Goal: Find specific page/section: Find specific page/section

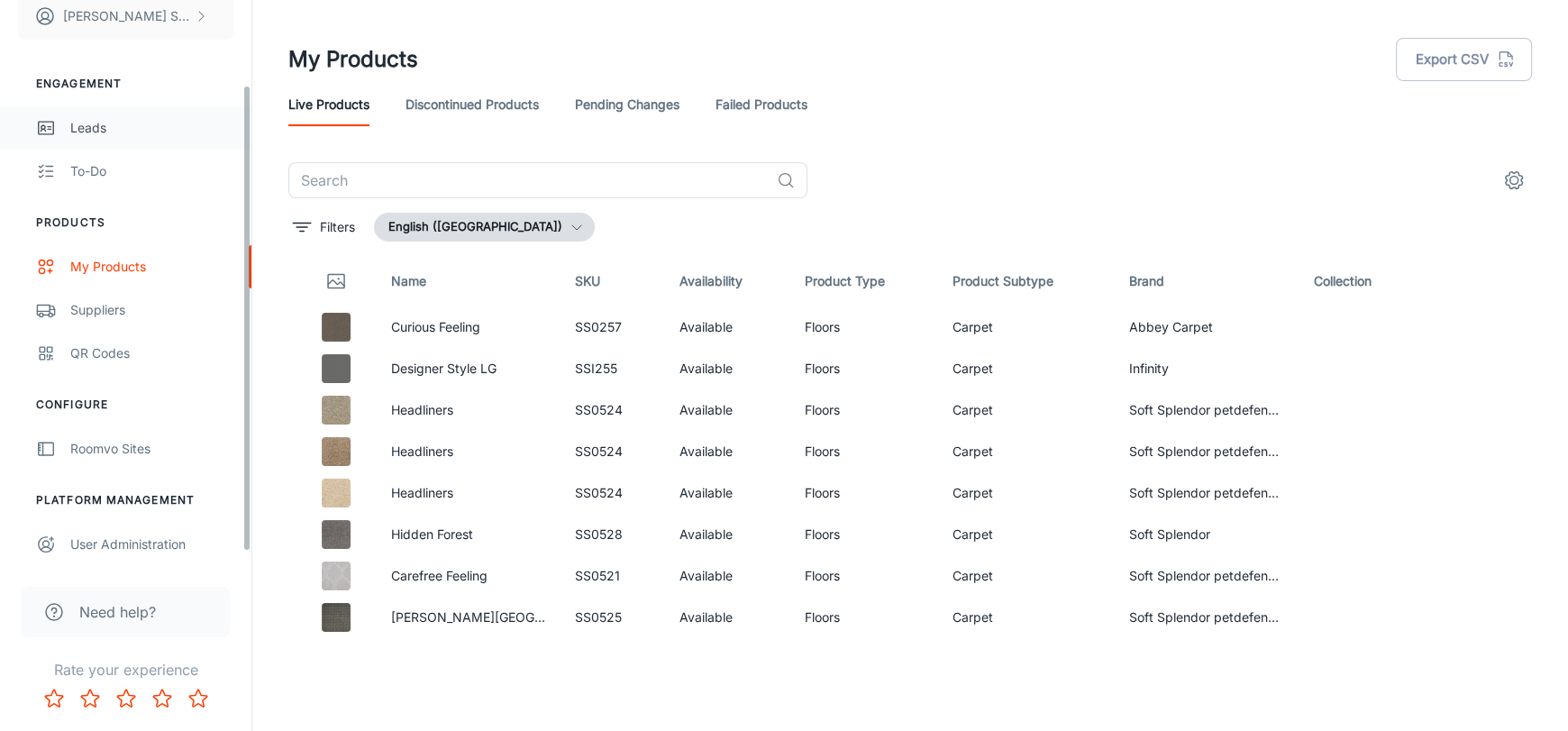
scroll to position [118, 0]
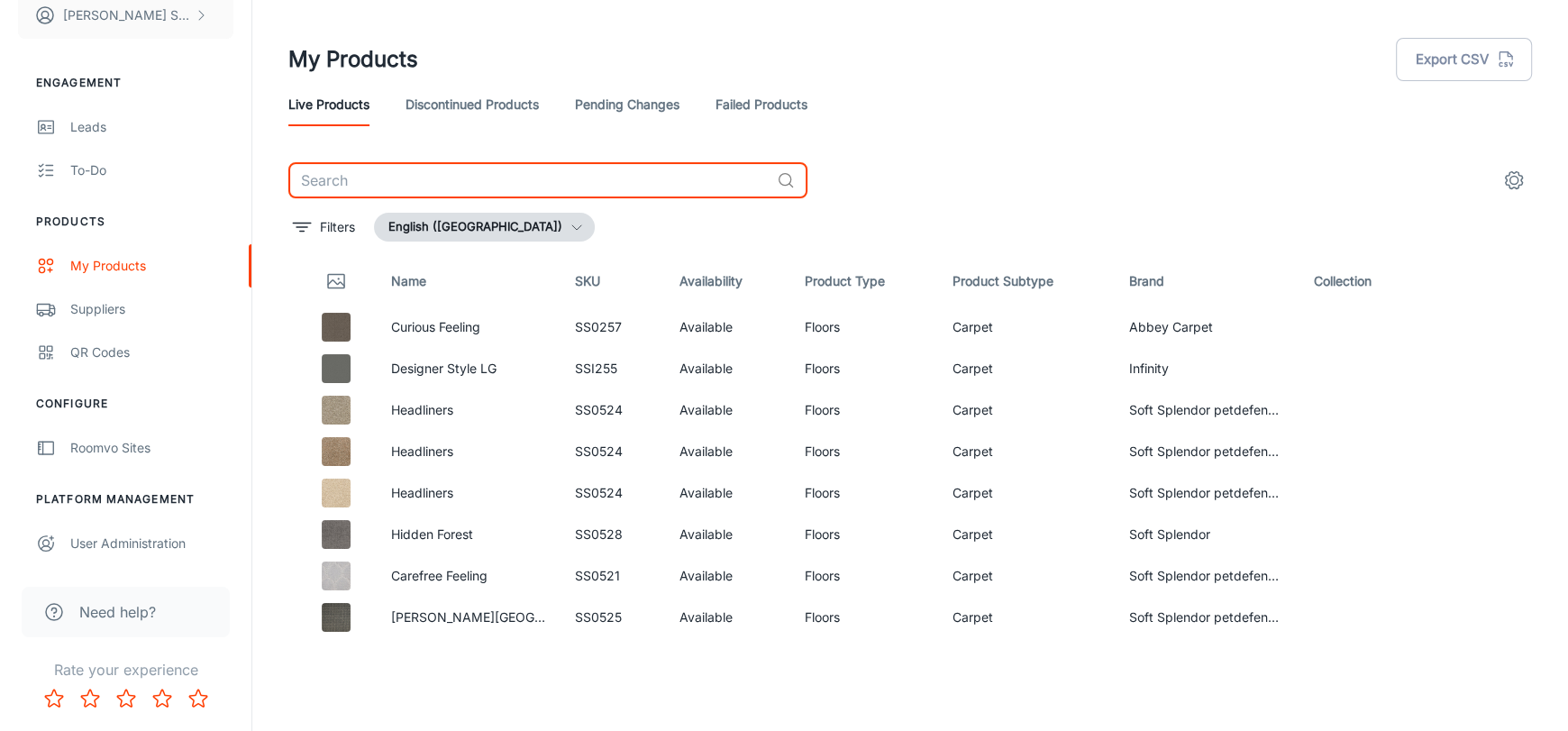
click at [416, 179] on input "text" at bounding box center [529, 180] width 481 height 36
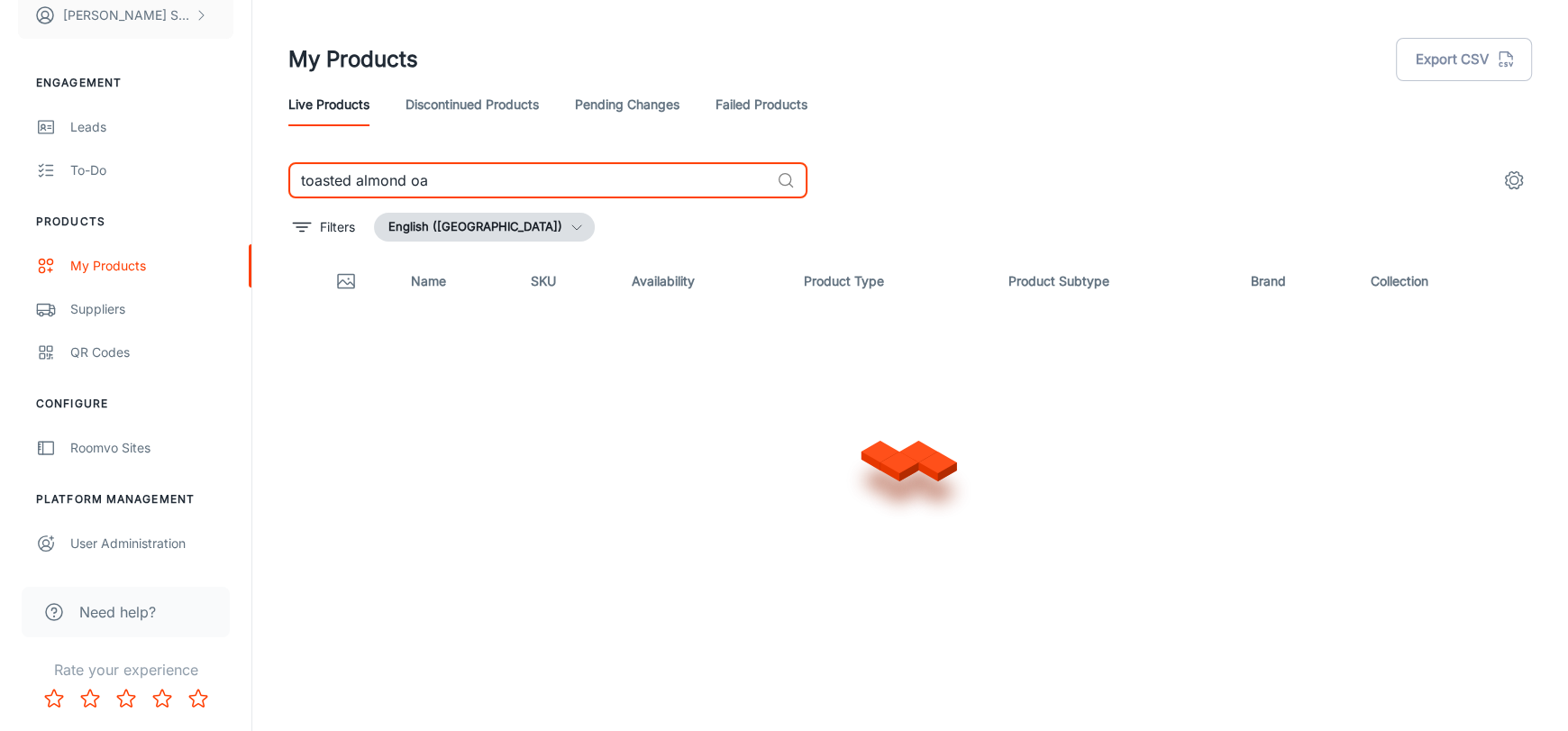
type input "toasted almond oak"
